Goal: Information Seeking & Learning: Compare options

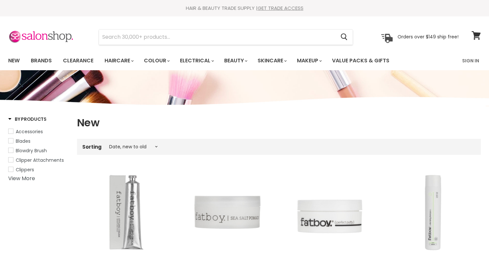
select select "created-descending"
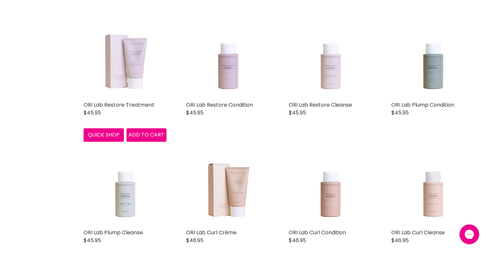
scroll to position [943, 0]
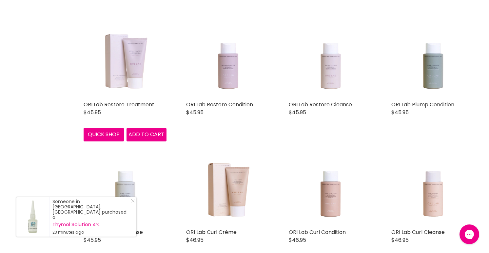
click at [133, 66] on img "Main content" at bounding box center [125, 56] width 66 height 83
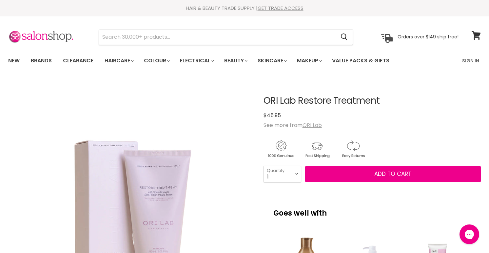
click at [306, 123] on u "ORI Lab" at bounding box center [311, 125] width 19 height 8
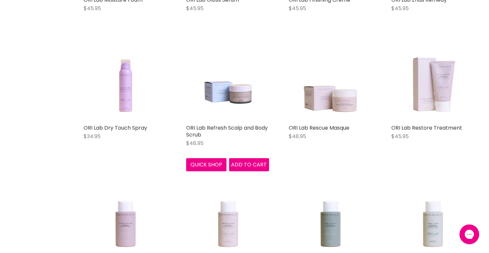
scroll to position [432, 0]
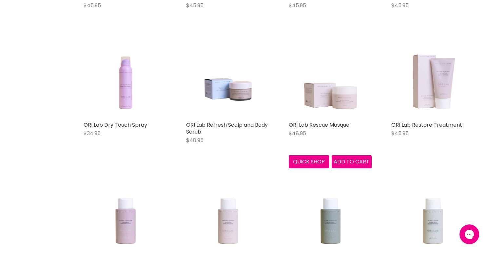
click at [327, 95] on img "Main content" at bounding box center [330, 76] width 66 height 83
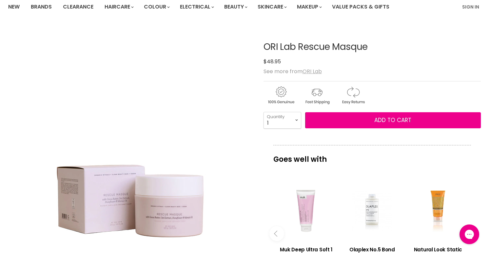
click at [314, 70] on u "ORI Lab" at bounding box center [311, 71] width 19 height 8
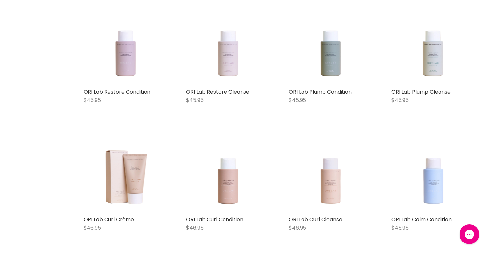
scroll to position [596, 0]
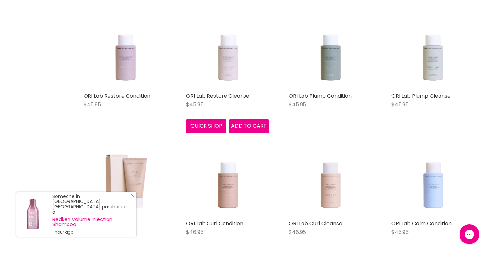
click at [228, 63] on img "Main content" at bounding box center [227, 47] width 66 height 83
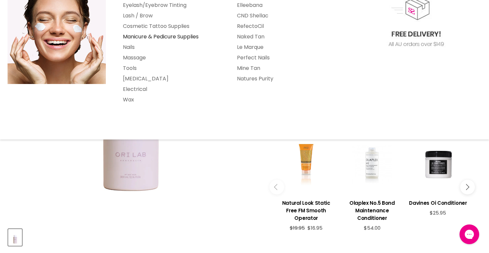
scroll to position [110, 0]
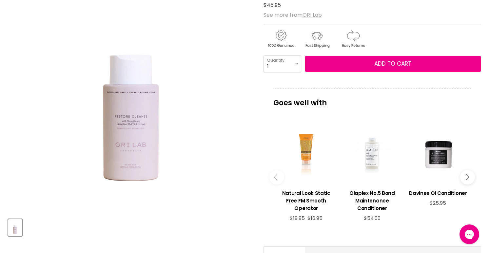
click at [315, 14] on u "ORI Lab" at bounding box center [311, 15] width 19 height 8
